Goal: Check status: Check status

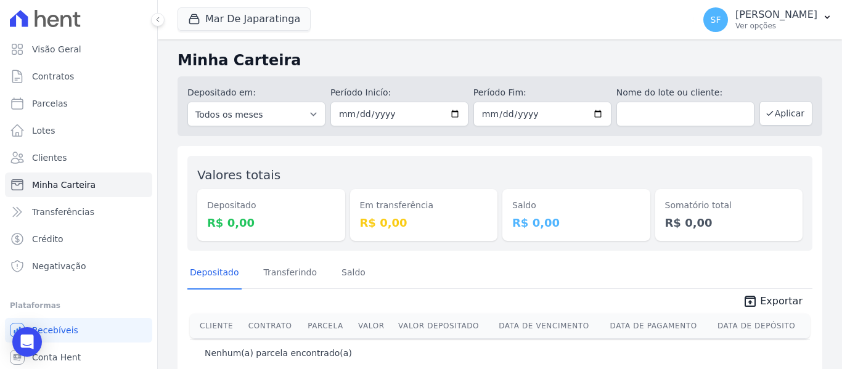
drag, startPoint x: 465, startPoint y: 145, endPoint x: 449, endPoint y: 138, distance: 17.7
click at [464, 145] on div "Minha Carteira Depositado em: Todos os meses Outubro/2020 Novembro/2020 Dezembr…" at bounding box center [500, 213] width 684 height 349
click at [452, 115] on input "[DATE]" at bounding box center [399, 114] width 138 height 25
type input "[DATE]"
drag, startPoint x: 514, startPoint y: 188, endPoint x: 525, endPoint y: 172, distance: 19.1
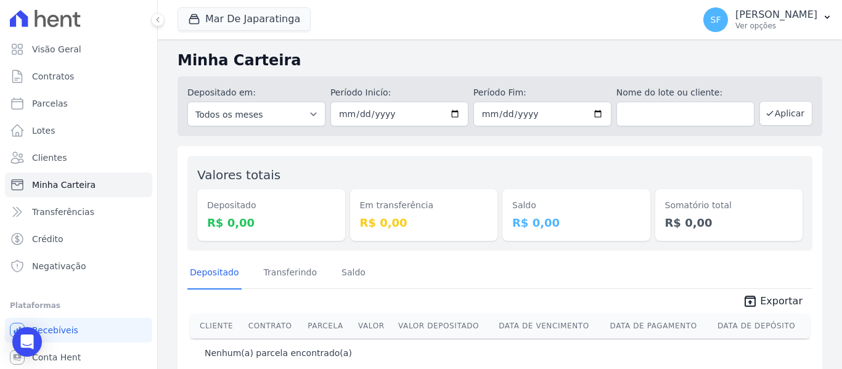
click at [516, 187] on div "Saldo R$ 0,00" at bounding box center [576, 203] width 148 height 75
click at [594, 116] on input "[DATE]" at bounding box center [542, 114] width 138 height 25
type input "[DATE]"
click at [592, 157] on div "Valores totais Depositado R$ 0,00 Em transferência R$ 0,00 Saldo R$ 0,00 Somató…" at bounding box center [499, 203] width 625 height 95
click at [784, 111] on button "Aplicar" at bounding box center [785, 113] width 53 height 25
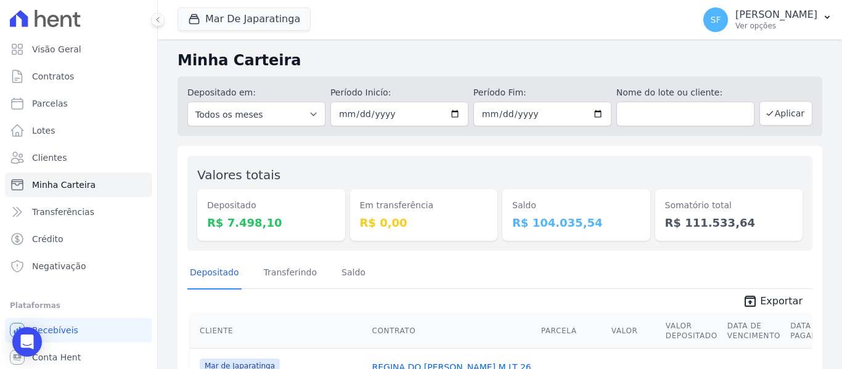
click at [653, 51] on h2 "Minha Carteira" at bounding box center [500, 60] width 645 height 22
click at [634, 160] on div "Valores totais Depositado R$ 7.498,10 Em transferência R$ 0,00 [GEOGRAPHIC_DATA…" at bounding box center [499, 203] width 625 height 95
